Goal: Communication & Community: Answer question/provide support

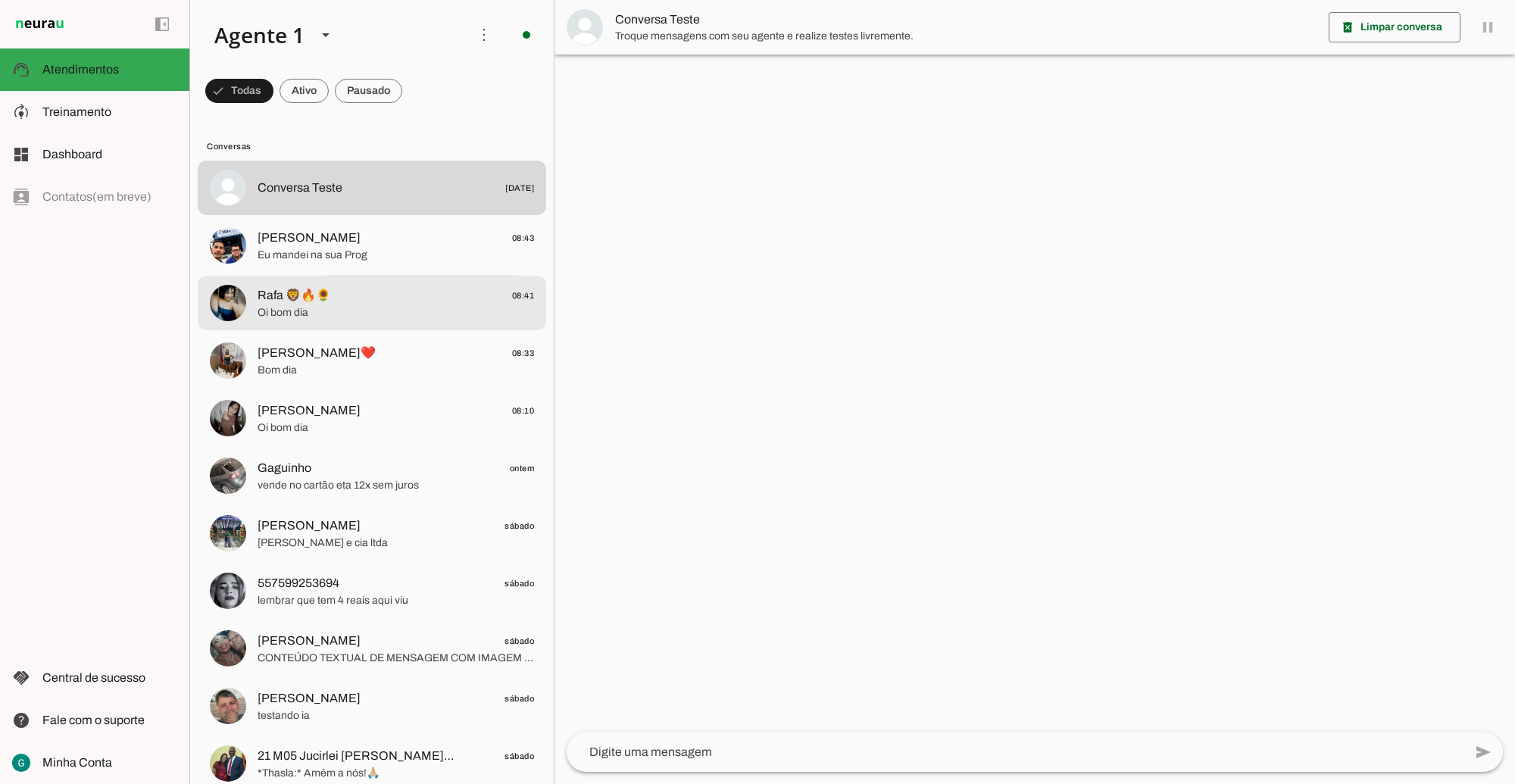
click at [368, 304] on span "Oi bom dia" at bounding box center [396, 311] width 276 height 15
